Goal: Information Seeking & Learning: Learn about a topic

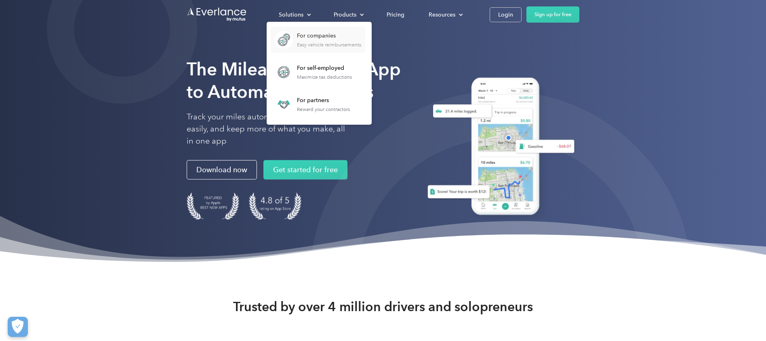
click at [313, 43] on div "Easy vehicle reimbursements" at bounding box center [329, 45] width 64 height 6
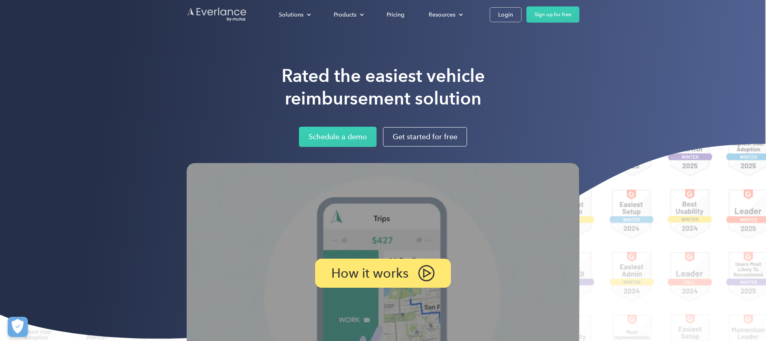
click at [229, 15] on img "Go to homepage" at bounding box center [217, 14] width 61 height 15
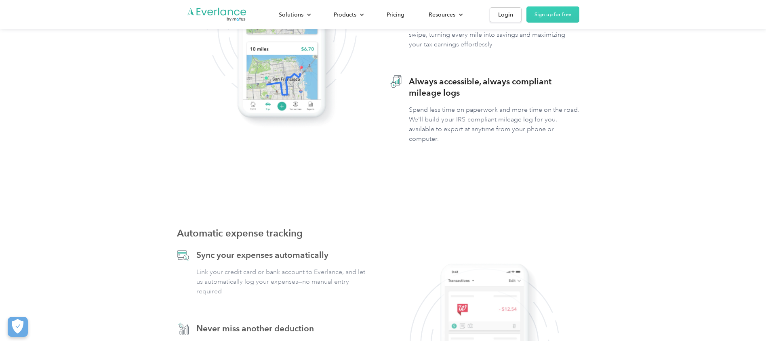
scroll to position [468, 0]
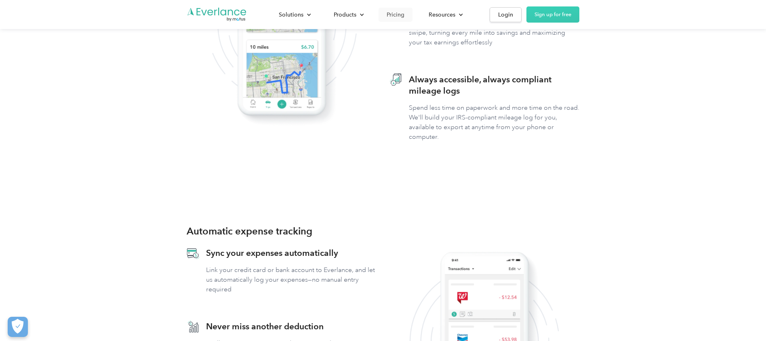
click at [398, 17] on div "Pricing" at bounding box center [395, 15] width 18 height 10
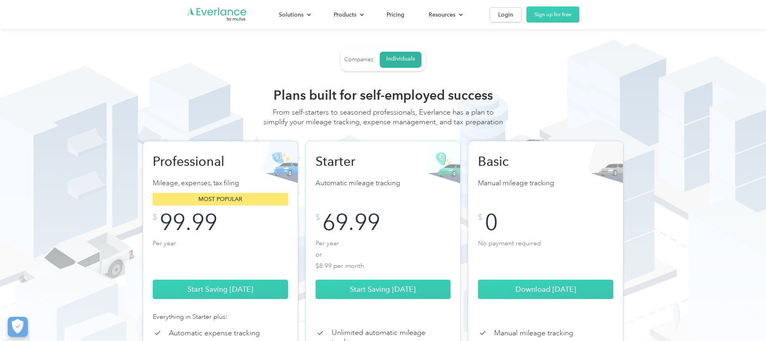
drag, startPoint x: 357, startPoint y: 59, endPoint x: 356, endPoint y: 63, distance: 4.9
click at [356, 59] on div "Companies" at bounding box center [358, 59] width 29 height 7
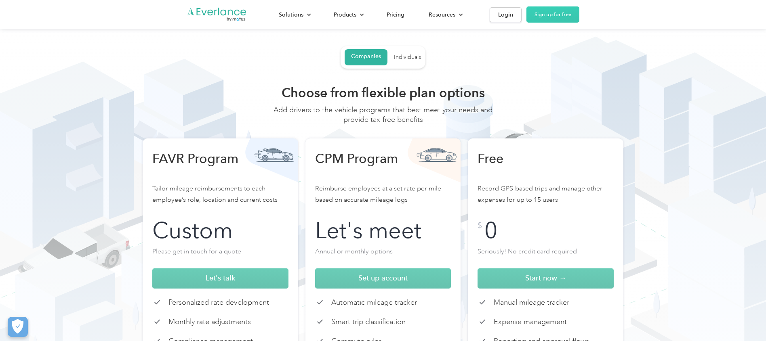
scroll to position [2, 0]
